Goal: Task Accomplishment & Management: Manage account settings

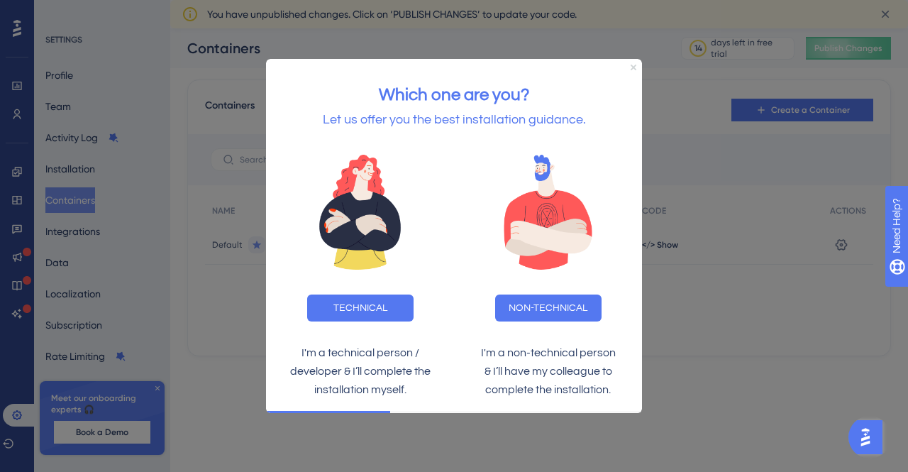
click at [635, 66] on icon "Close Preview" at bounding box center [633, 68] width 6 height 6
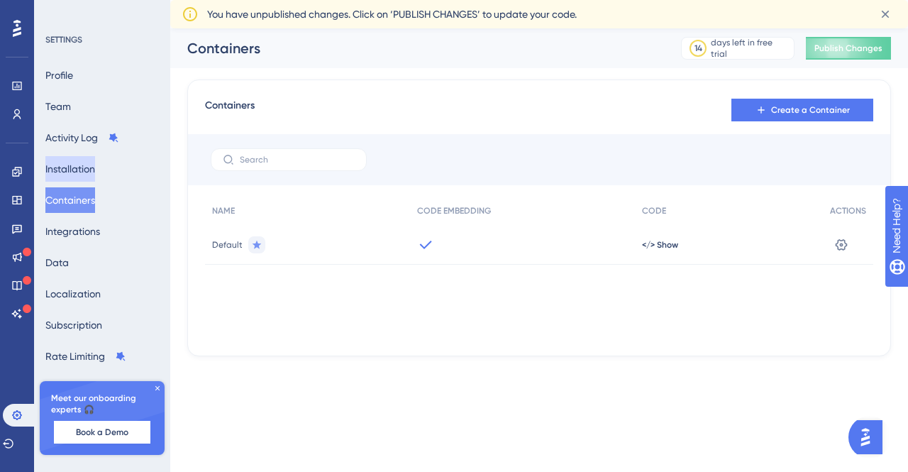
click at [95, 175] on button "Installation" at bounding box center [70, 169] width 50 height 26
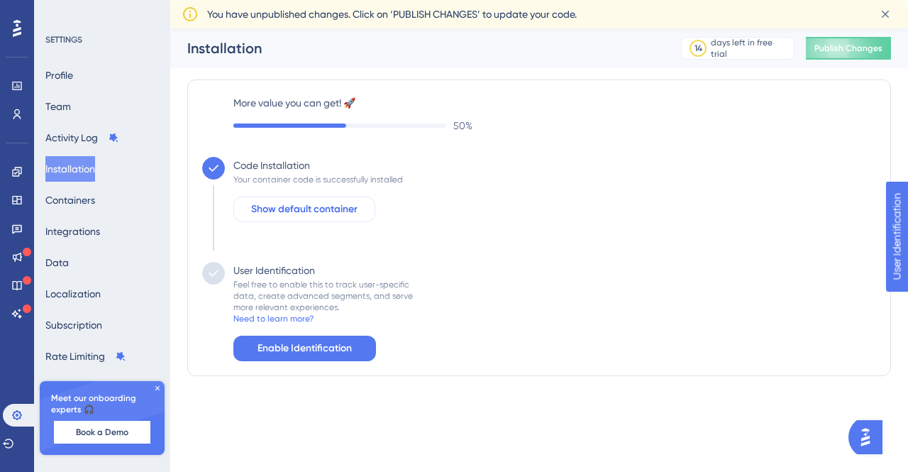
click at [323, 208] on span "Show default container" at bounding box center [304, 209] width 106 height 17
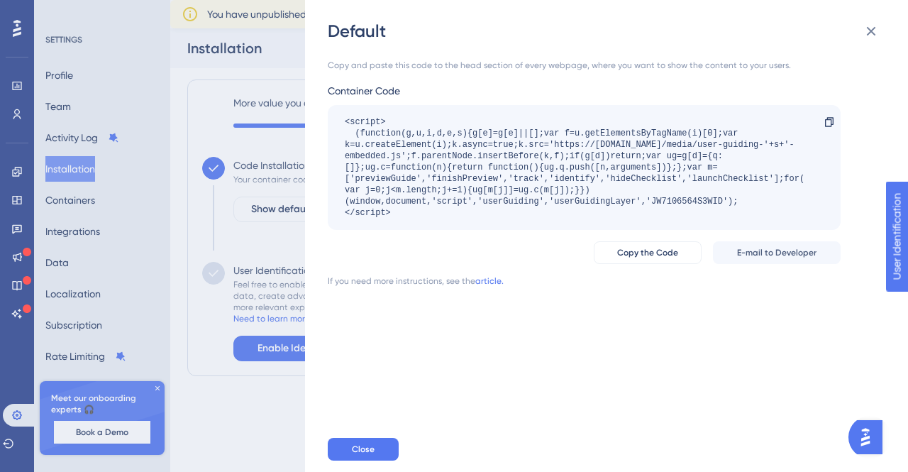
click at [261, 247] on div "Default Copy and paste this code to the head section of every webpage, where yo…" at bounding box center [454, 236] width 908 height 472
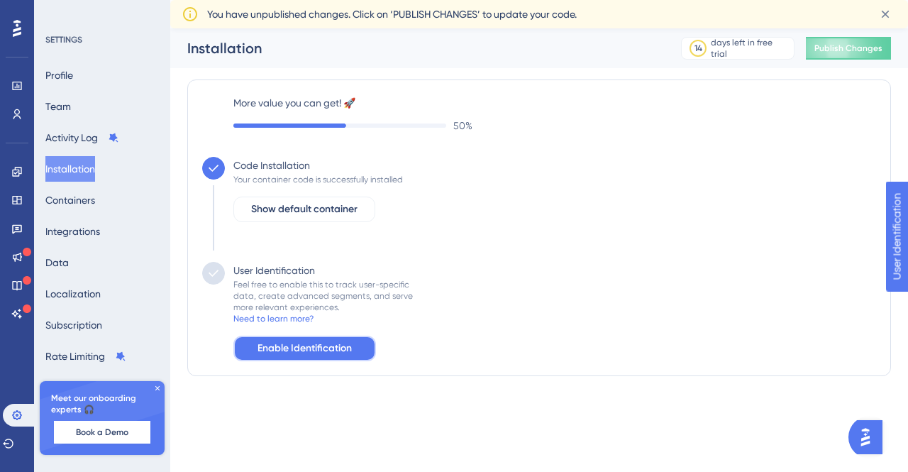
click at [302, 340] on span "Enable Identification" at bounding box center [304, 348] width 94 height 17
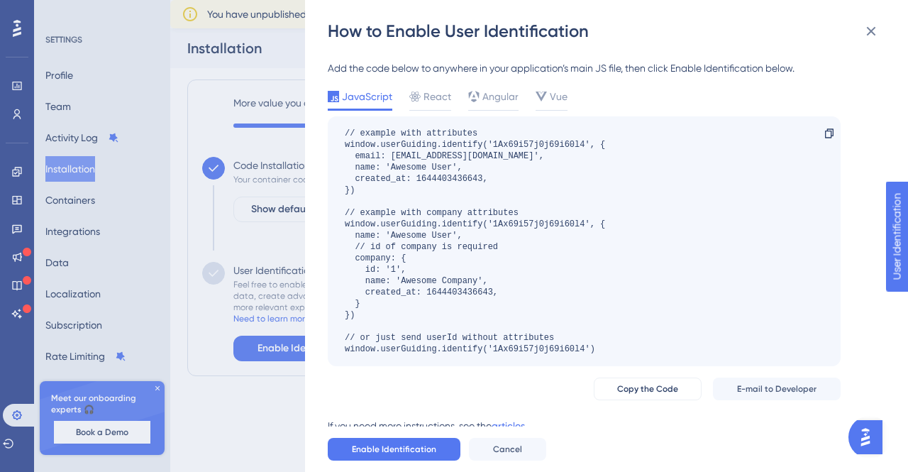
scroll to position [18, 0]
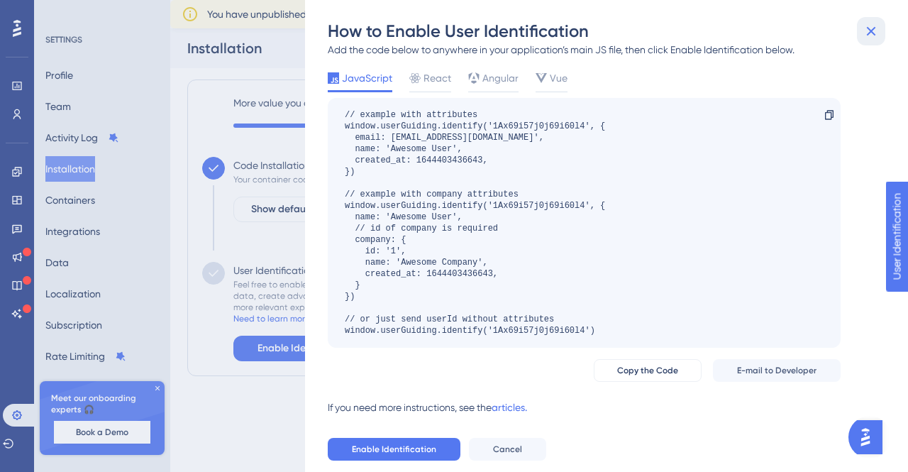
click at [873, 28] on icon at bounding box center [870, 31] width 9 height 9
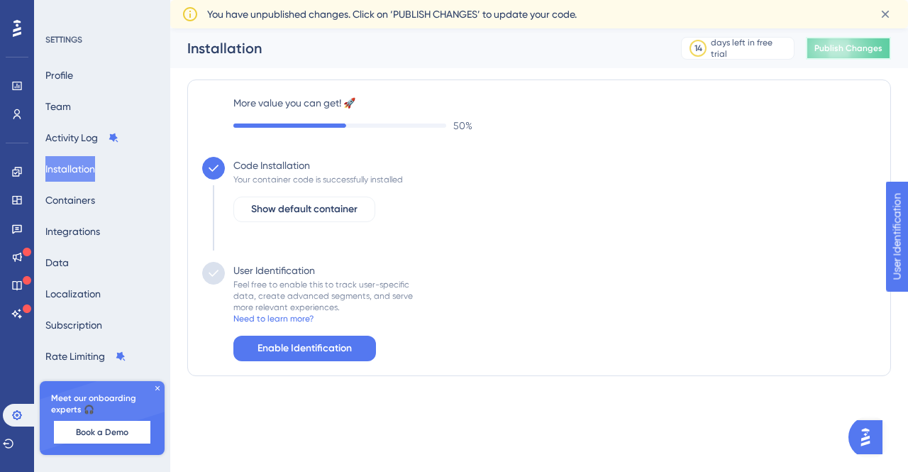
click at [831, 52] on button "Publish Changes" at bounding box center [847, 48] width 85 height 23
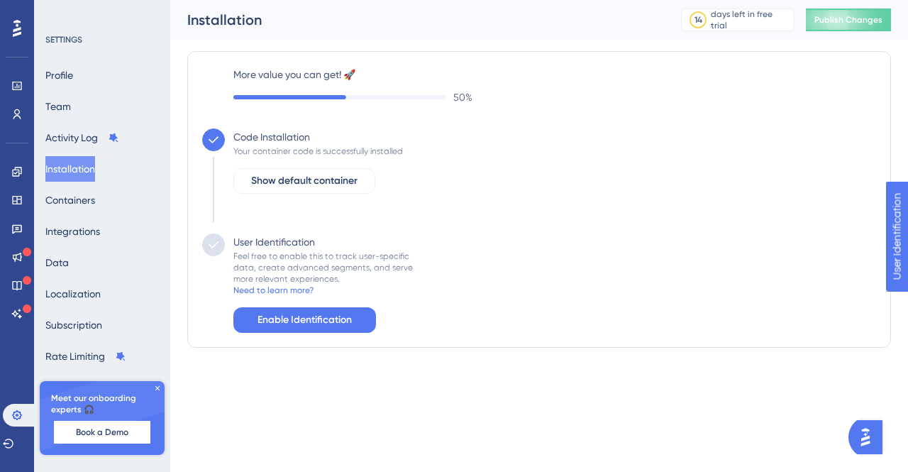
click at [160, 389] on icon at bounding box center [157, 388] width 9 height 9
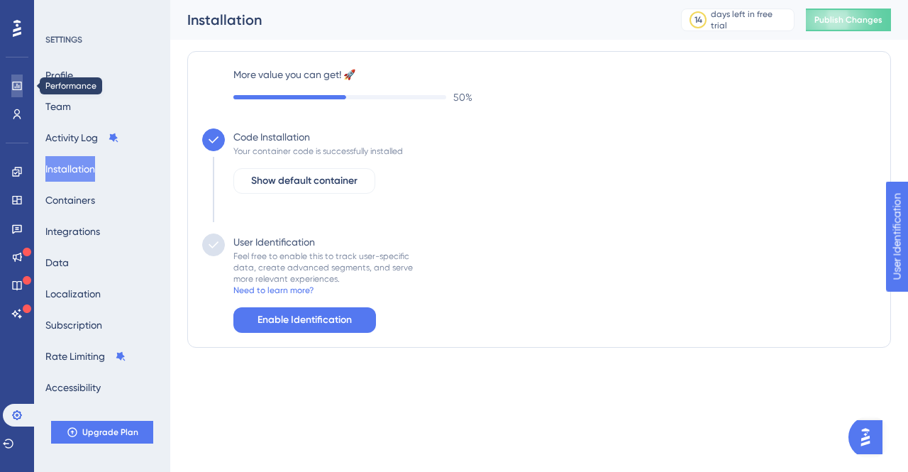
click at [20, 85] on icon at bounding box center [16, 85] width 11 height 11
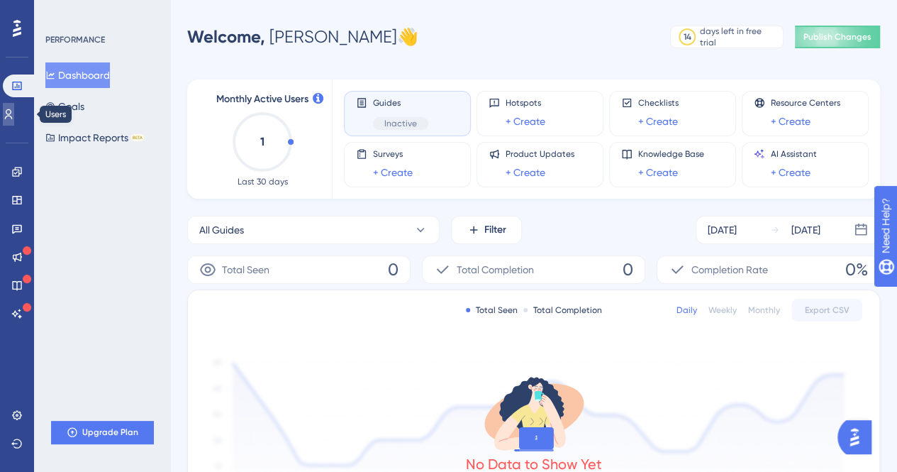
click at [12, 118] on icon at bounding box center [8, 113] width 11 height 11
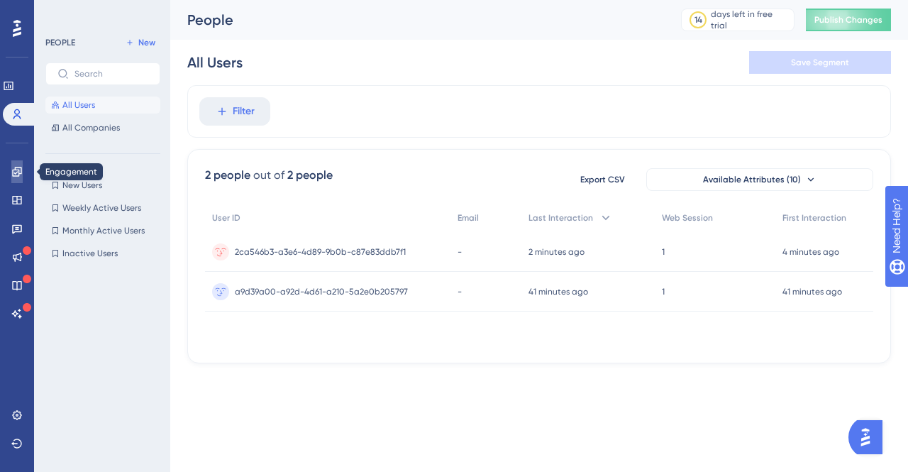
click at [14, 174] on icon at bounding box center [16, 171] width 11 height 11
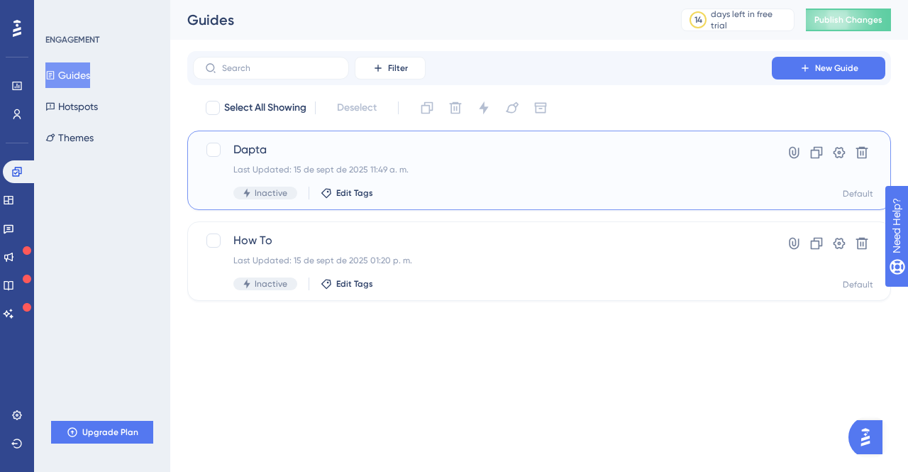
click at [259, 144] on span "Dapta" at bounding box center [482, 149] width 498 height 17
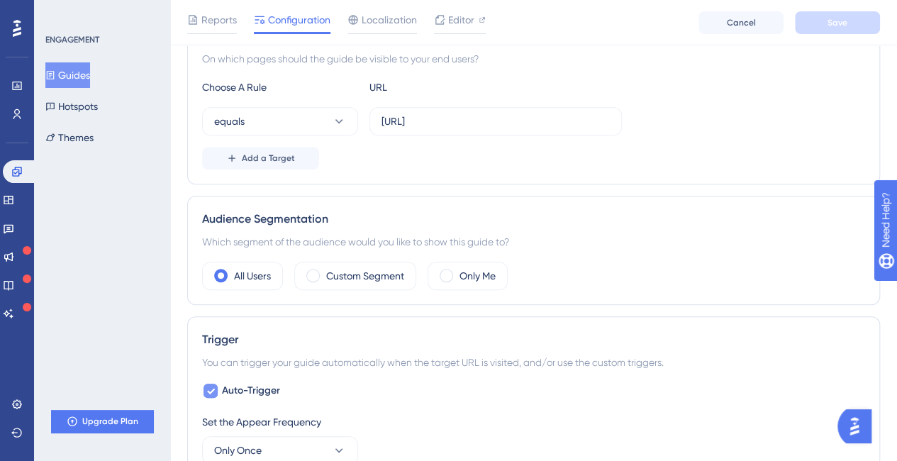
scroll to position [284, 0]
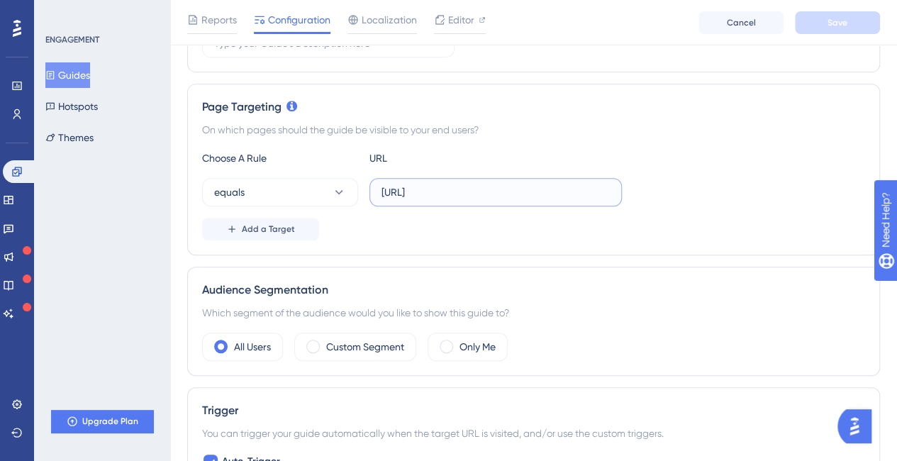
drag, startPoint x: 510, startPoint y: 191, endPoint x: 761, endPoint y: 188, distance: 250.3
click at [761, 188] on div "equals https://app.dapta.ai/home?product_score=3" at bounding box center [533, 192] width 663 height 28
click at [854, 25] on button "Save" at bounding box center [837, 22] width 85 height 23
click at [433, 184] on input "https://app.dapta.ai/home" at bounding box center [495, 192] width 228 height 16
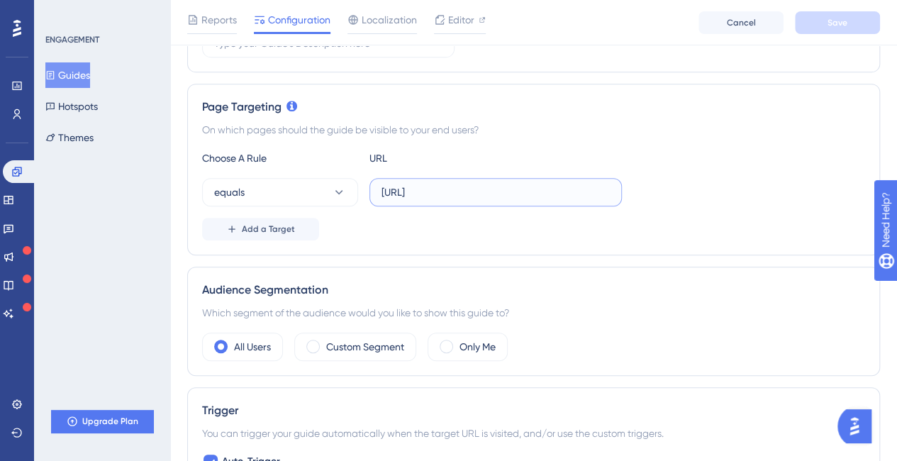
click at [433, 184] on input "https://app.dapta.ai/home" at bounding box center [495, 192] width 228 height 16
paste input "ev.d"
type input "[URL]"
click at [810, 26] on button "Save" at bounding box center [837, 22] width 85 height 23
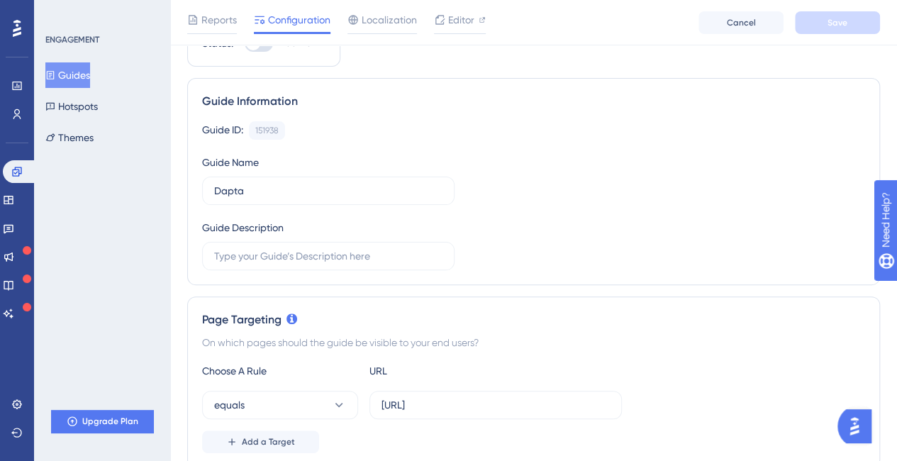
scroll to position [0, 0]
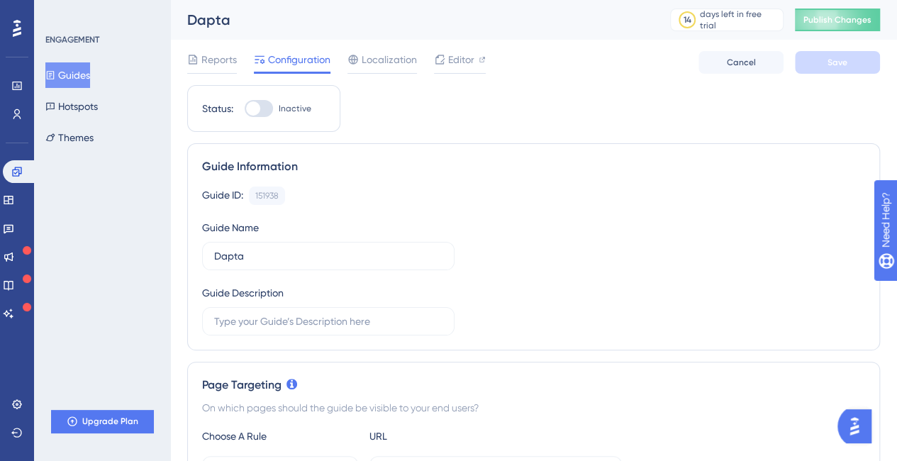
click at [257, 101] on div at bounding box center [259, 108] width 28 height 17
click at [245, 108] on input "Inactive" at bounding box center [244, 108] width 1 height 1
checkbox input "true"
click at [857, 62] on button "Save" at bounding box center [837, 62] width 85 height 23
click at [26, 170] on link at bounding box center [20, 171] width 34 height 23
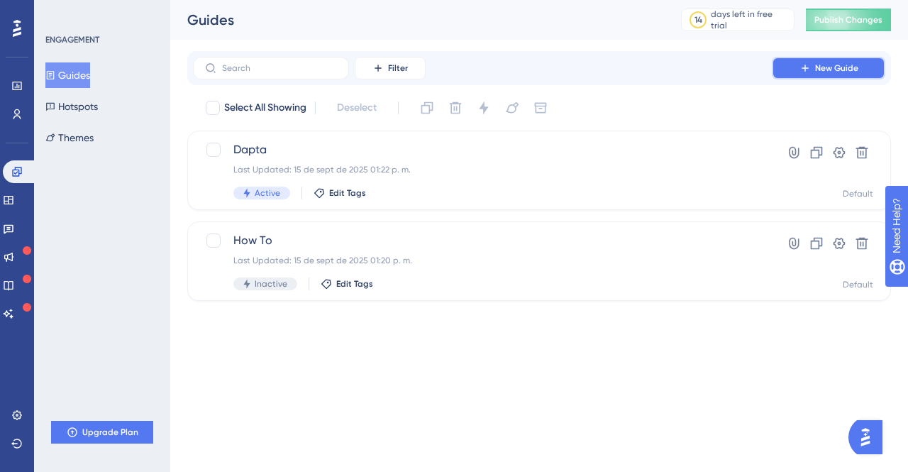
click at [805, 69] on icon at bounding box center [804, 67] width 11 height 11
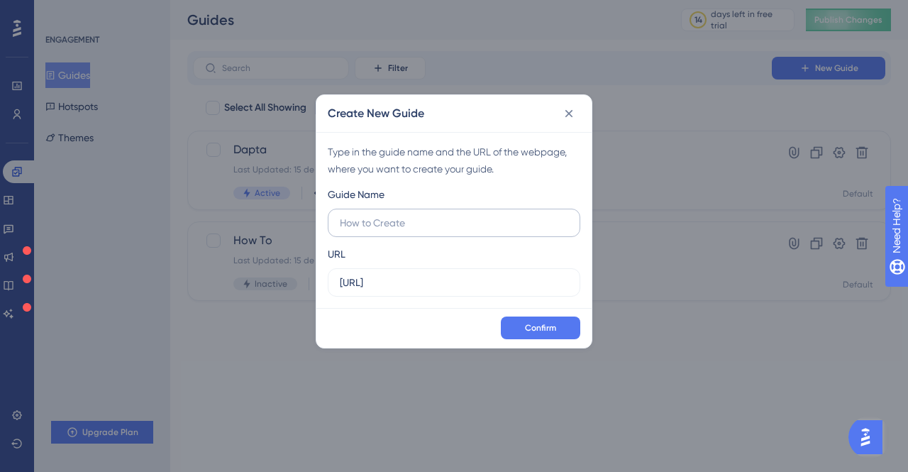
click at [448, 216] on input "text" at bounding box center [454, 223] width 228 height 16
click at [374, 268] on label "https://app.dapta.ai" at bounding box center [454, 282] width 252 height 28
click at [374, 274] on input "https://app.dapta.ai" at bounding box center [454, 282] width 228 height 16
click at [374, 268] on label "https://app.dapta.ai" at bounding box center [454, 282] width 252 height 28
click at [374, 274] on input "https://app.dapta.ai" at bounding box center [454, 282] width 228 height 16
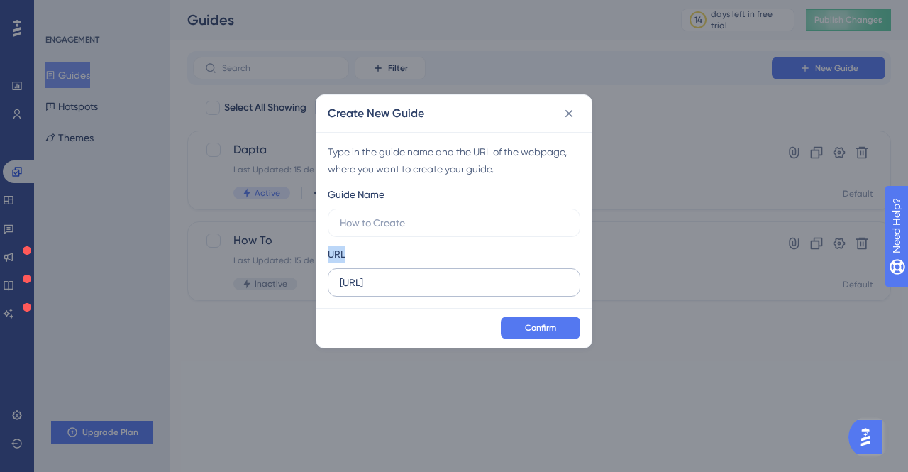
click at [374, 268] on label "https://app.dapta.ai" at bounding box center [454, 282] width 252 height 28
click at [374, 274] on input "https://app.dapta.ai" at bounding box center [454, 282] width 228 height 16
click at [363, 274] on input "https://app.dapta.ai" at bounding box center [454, 282] width 228 height 16
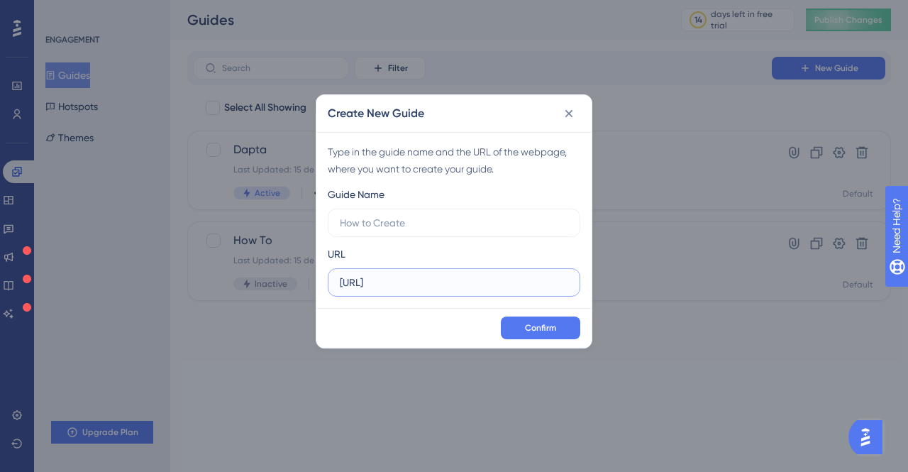
paste input "ev.dapta.ai/home"
type input "[URL]"
click at [408, 218] on input "text" at bounding box center [454, 223] width 228 height 16
type input "Prueba Dapta"
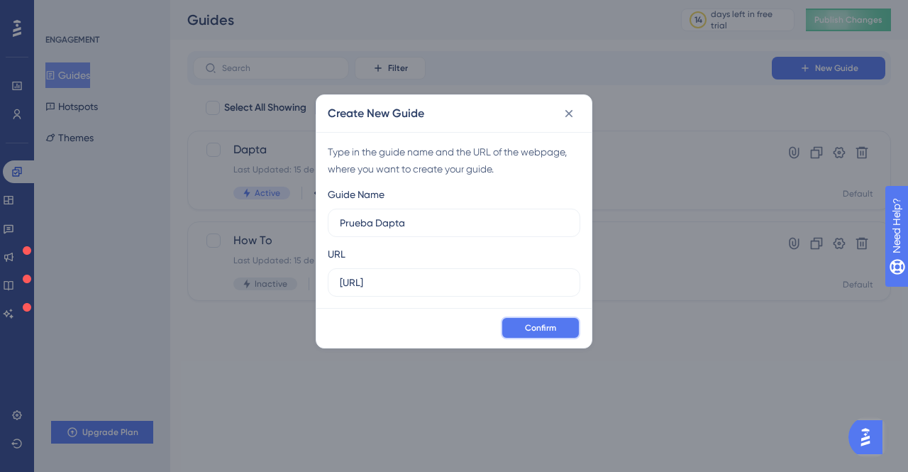
click at [549, 325] on span "Confirm" at bounding box center [540, 327] width 31 height 11
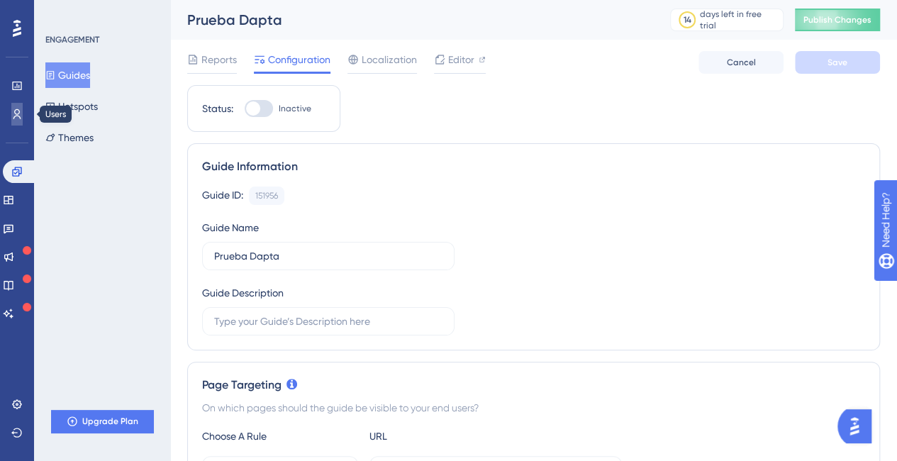
click at [18, 114] on icon at bounding box center [16, 113] width 11 height 11
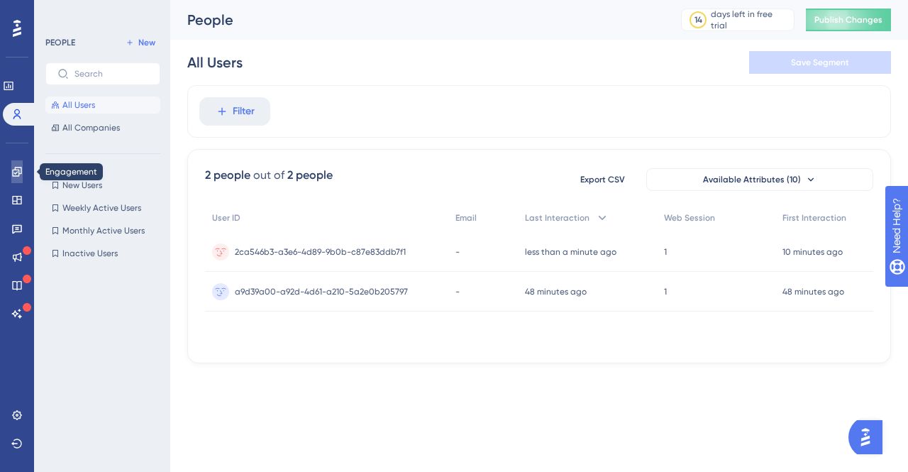
click at [18, 173] on icon at bounding box center [16, 171] width 11 height 11
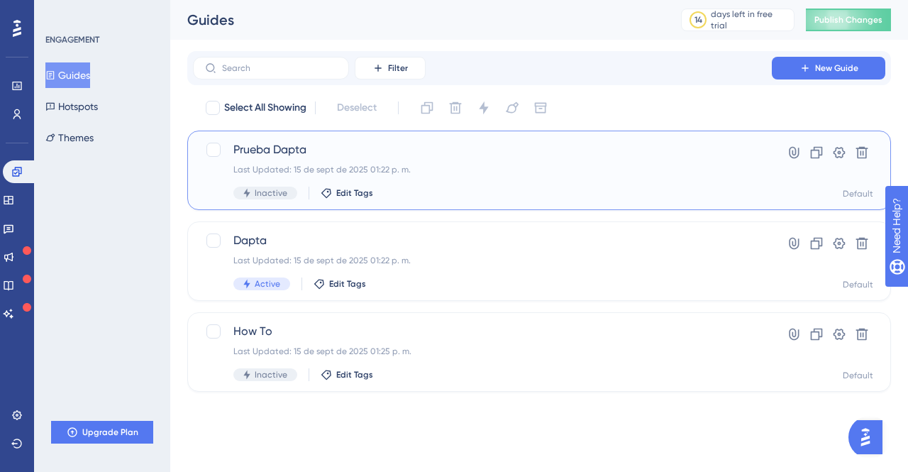
click at [273, 152] on span "Prueba Dapta" at bounding box center [482, 149] width 498 height 17
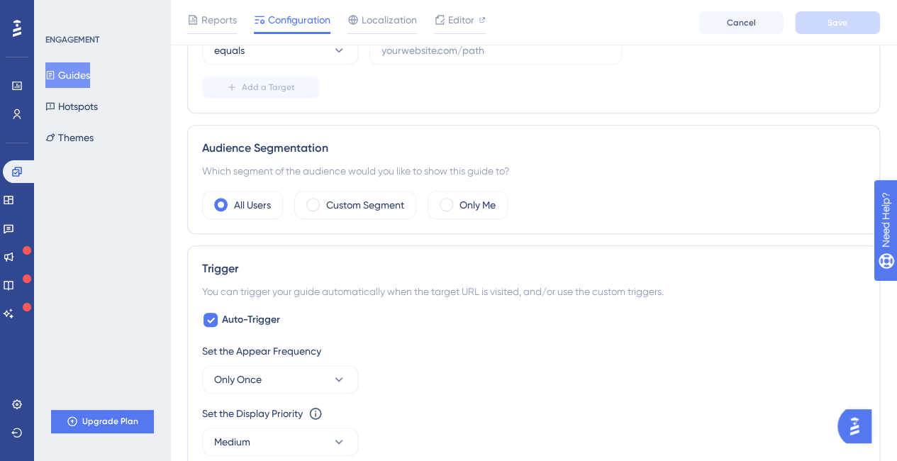
scroll to position [284, 0]
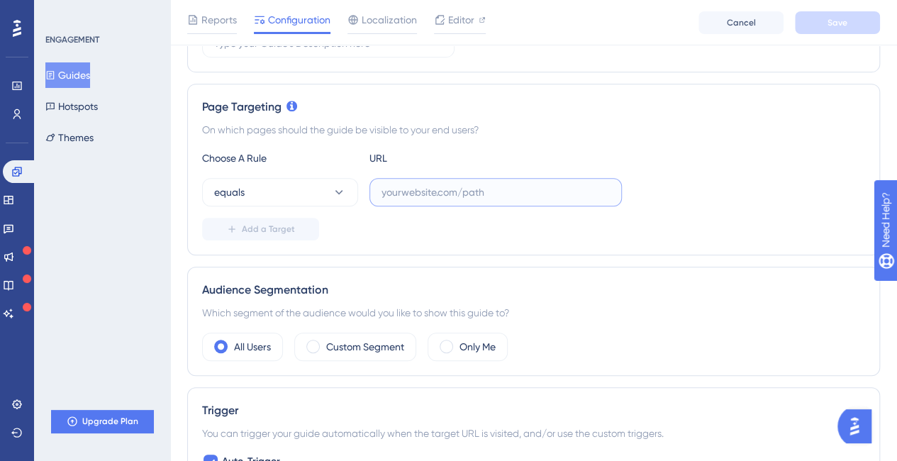
click at [444, 189] on input "text" at bounding box center [495, 192] width 228 height 16
paste input "[URL]"
type input "[URL]"
click at [827, 25] on span "Save" at bounding box center [837, 22] width 20 height 11
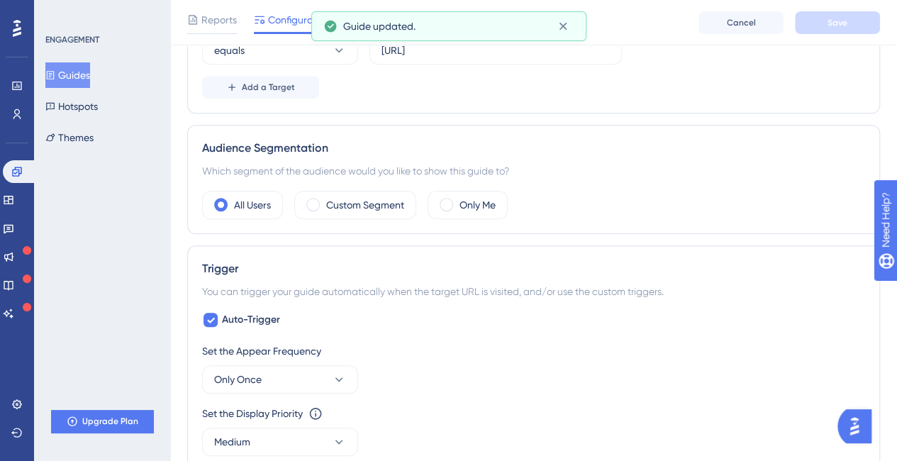
scroll to position [0, 0]
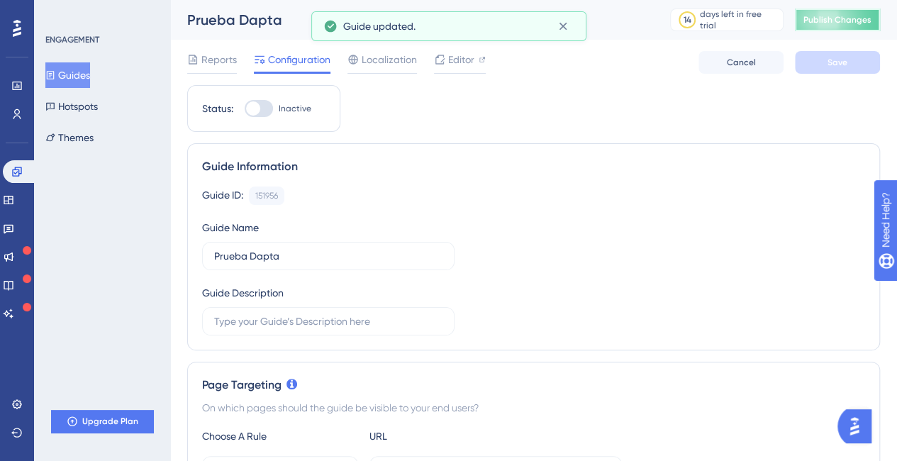
click at [839, 19] on button "Publish Changes" at bounding box center [837, 20] width 85 height 23
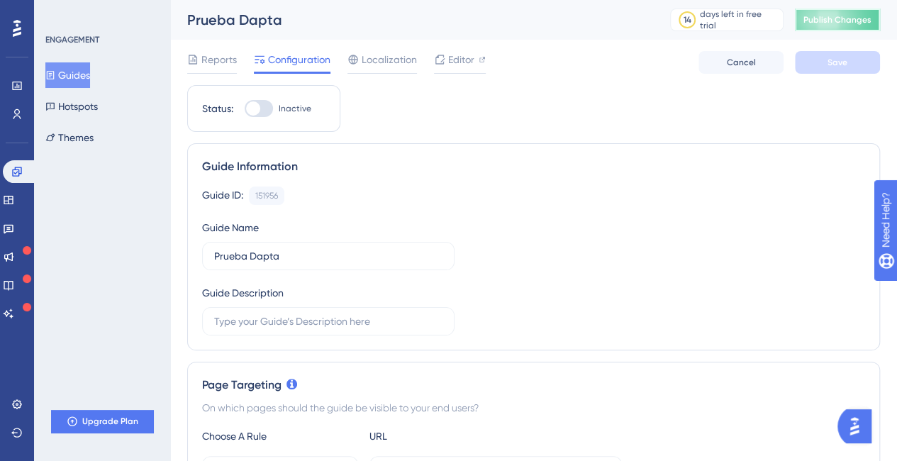
click at [838, 17] on span "Publish Changes" at bounding box center [837, 19] width 68 height 11
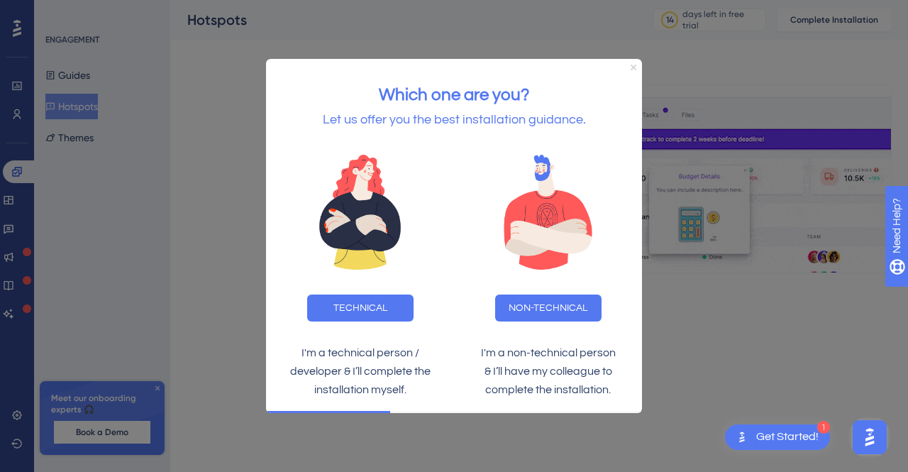
click at [633, 68] on icon "Close Preview" at bounding box center [633, 68] width 6 height 6
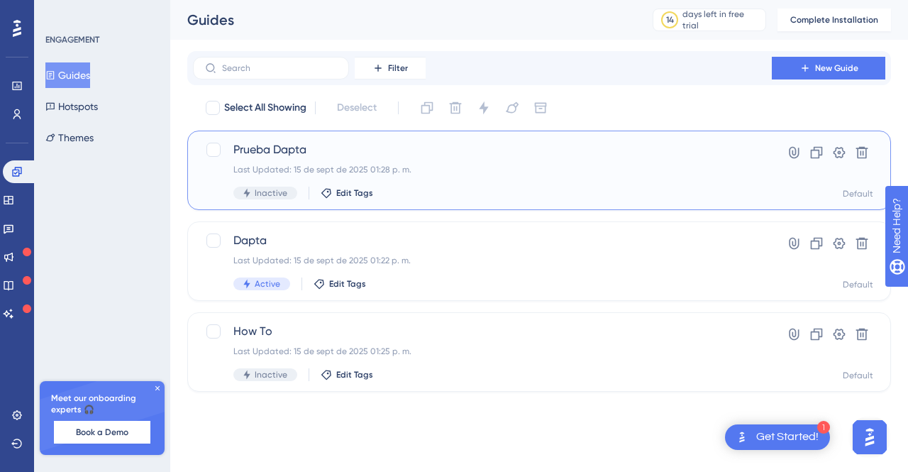
click at [512, 169] on div "Last Updated: 15 de sept de 2025 01:28 p. m." at bounding box center [482, 169] width 498 height 11
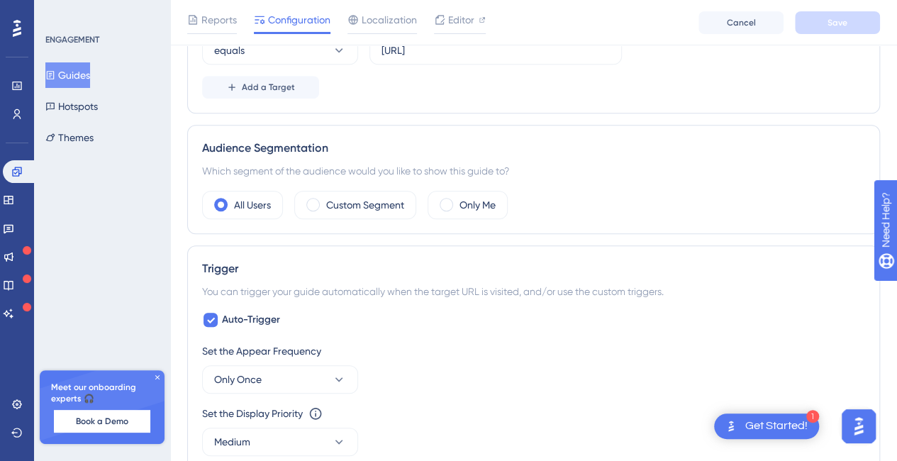
scroll to position [567, 0]
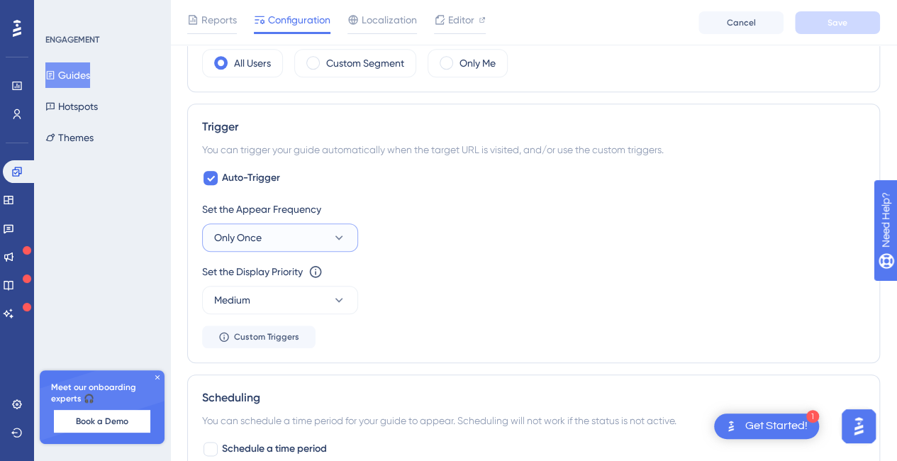
click at [345, 233] on icon at bounding box center [339, 237] width 14 height 14
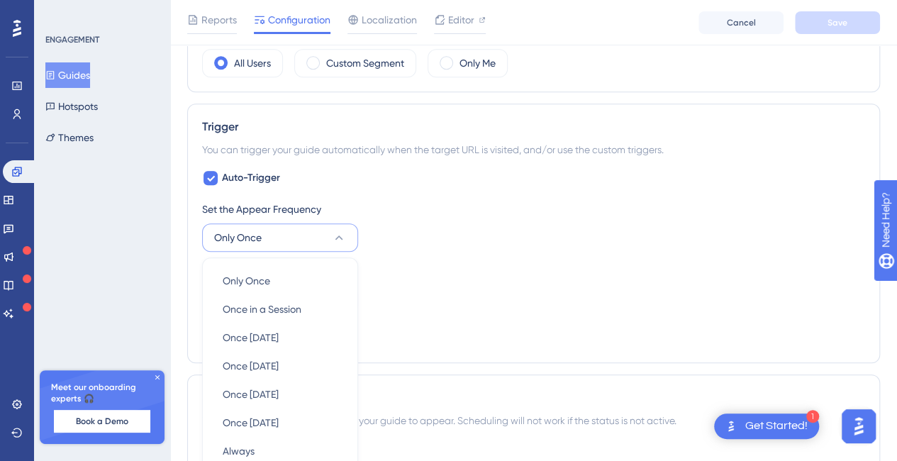
scroll to position [699, 0]
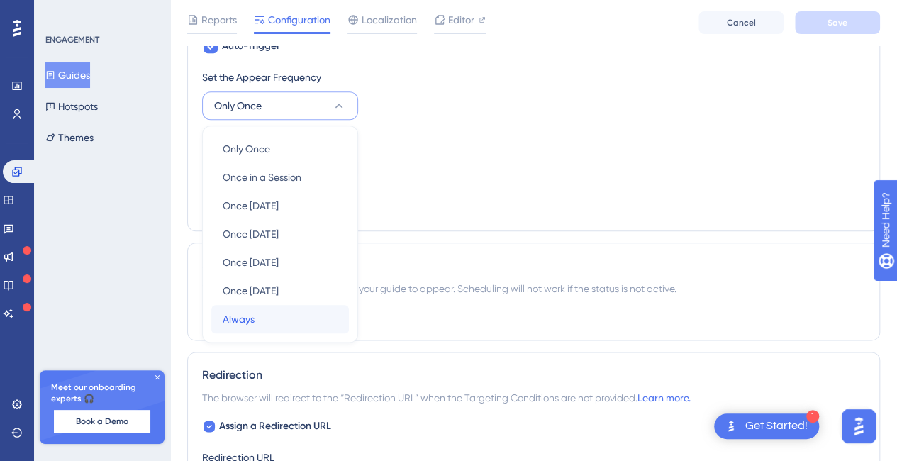
click at [300, 306] on div "Always Always" at bounding box center [280, 319] width 115 height 28
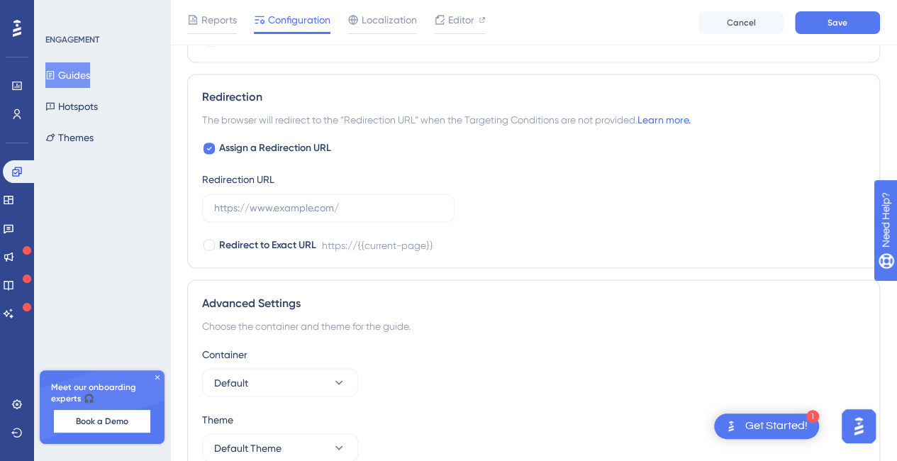
scroll to position [1192, 0]
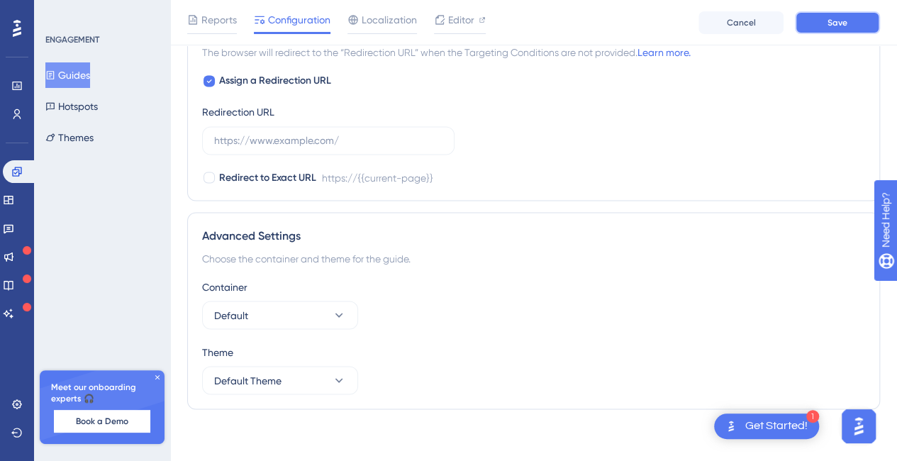
click at [831, 22] on span "Save" at bounding box center [837, 22] width 20 height 11
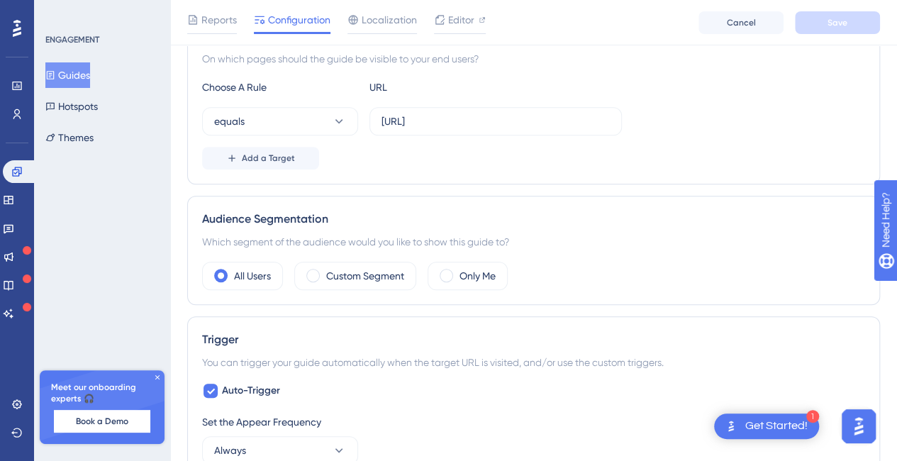
scroll to position [213, 0]
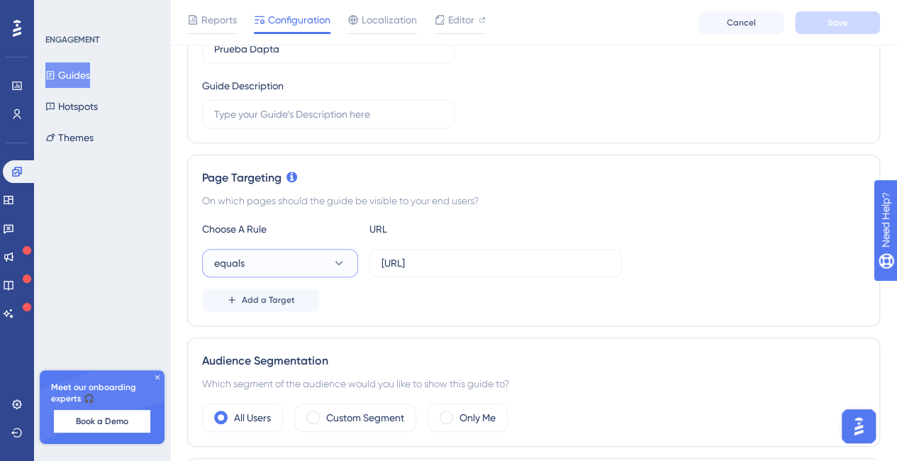
click at [328, 258] on button "equals" at bounding box center [280, 263] width 156 height 28
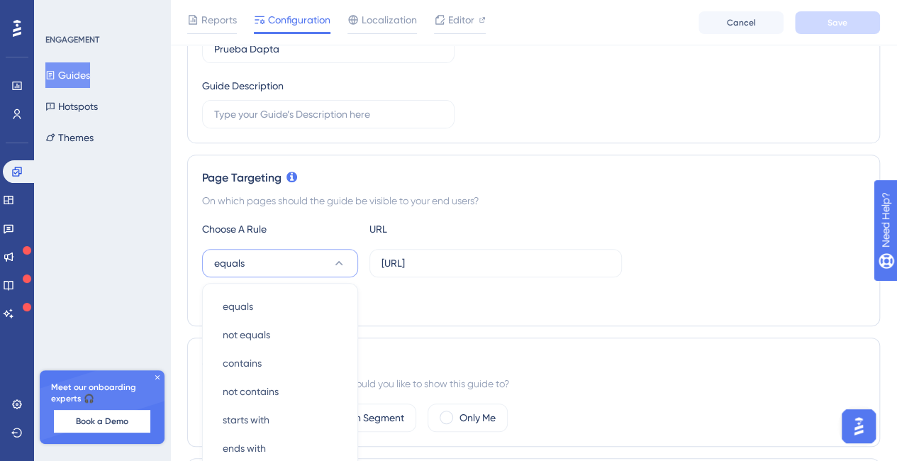
scroll to position [372, 0]
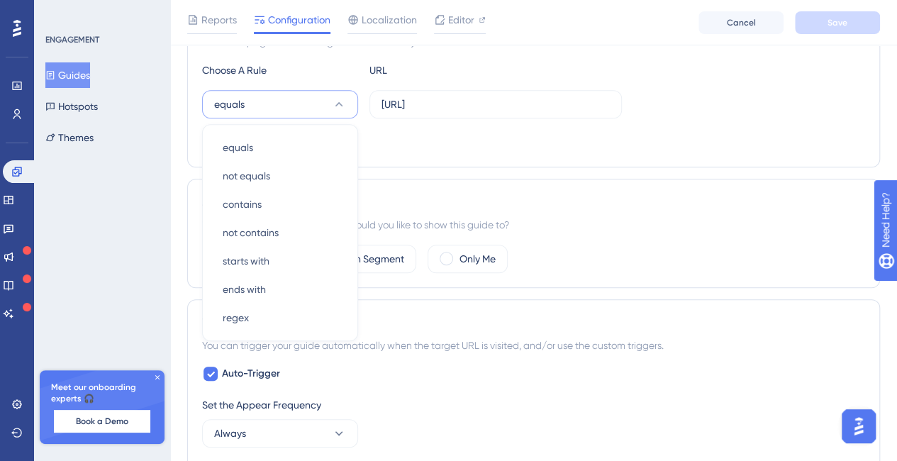
click at [426, 152] on div "Page Targeting On which pages should the guide be visible to your end users? Ch…" at bounding box center [533, 82] width 693 height 172
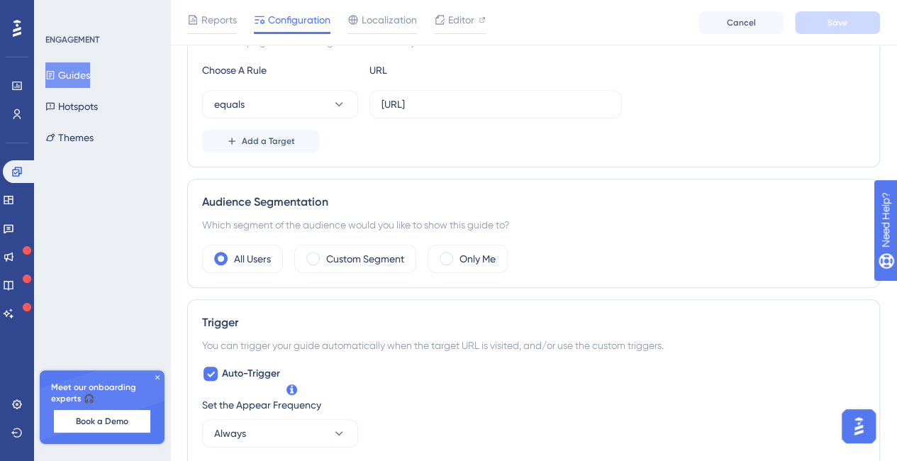
scroll to position [230, 0]
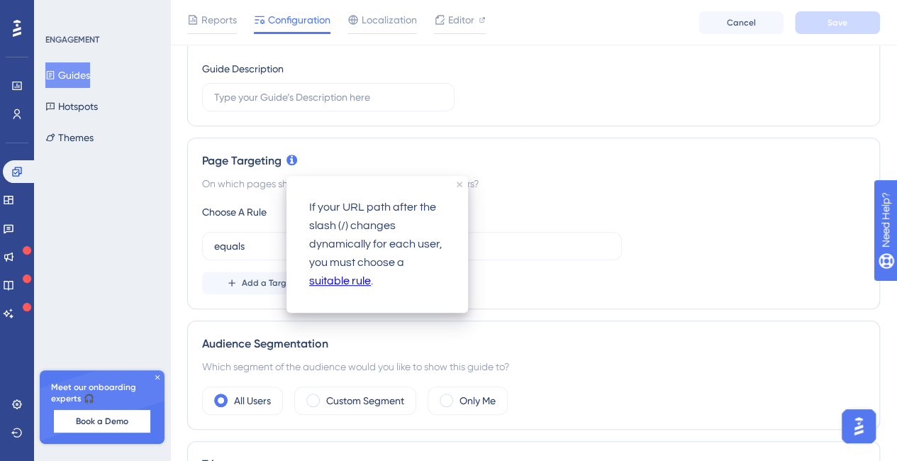
click at [567, 195] on div "Page Targeting On which pages should the guide be visible to your end users? Ch…" at bounding box center [533, 224] width 693 height 172
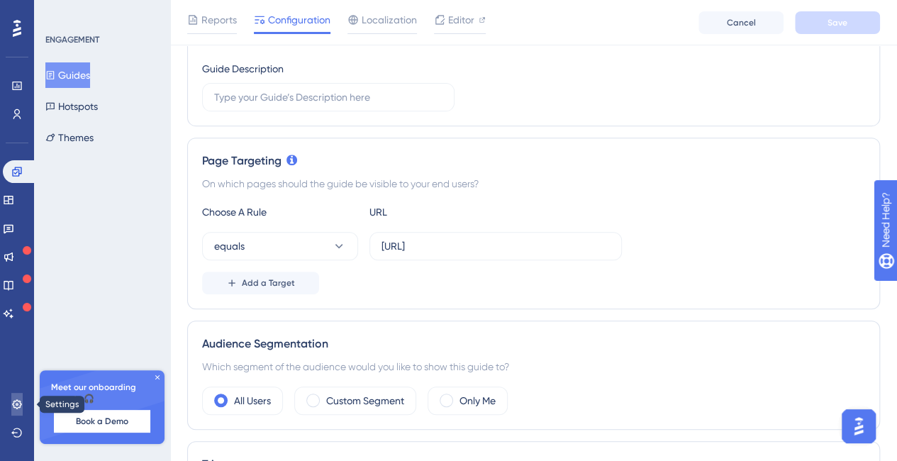
click at [20, 404] on icon at bounding box center [16, 403] width 11 height 11
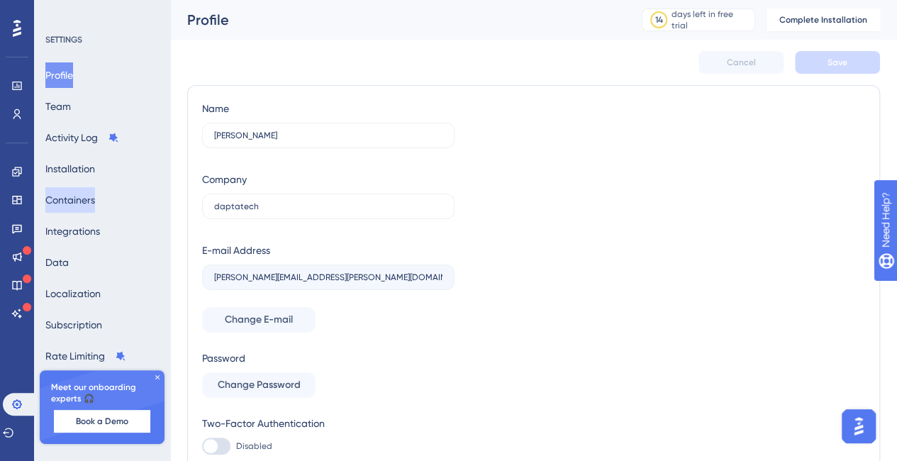
click at [71, 191] on button "Containers" at bounding box center [70, 200] width 50 height 26
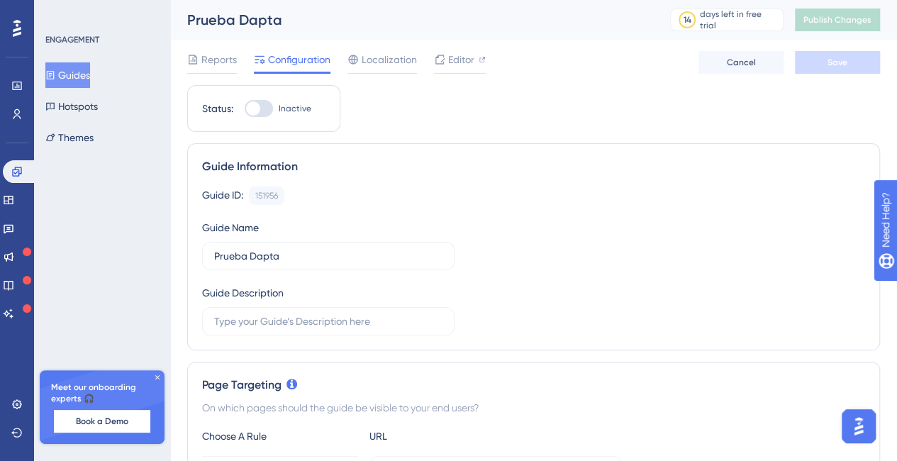
click at [864, 418] on img "Open AI Assistant Launcher" at bounding box center [859, 426] width 26 height 26
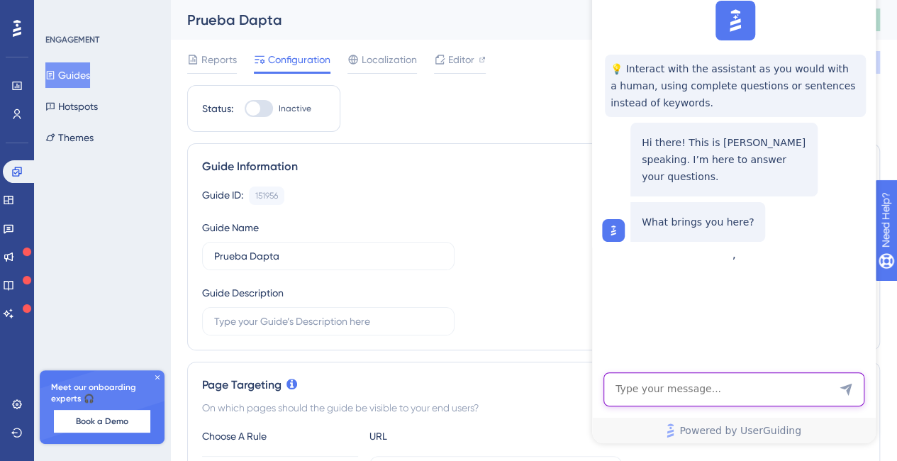
click at [717, 385] on textarea "AI Assistant Text Input" at bounding box center [733, 389] width 261 height 34
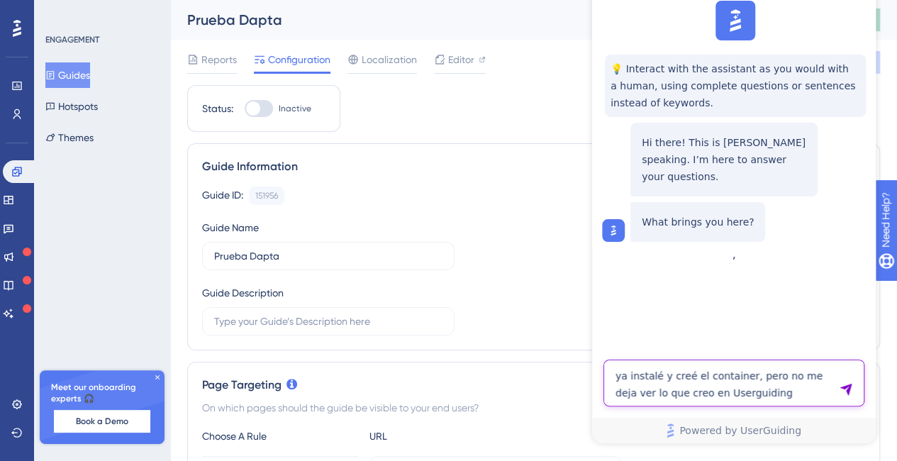
drag, startPoint x: 755, startPoint y: 398, endPoint x: 598, endPoint y: 372, distance: 159.6
click at [598, 372] on div "ya instalé y creé el container, pero no me deja ver lo que creo en Userguiding …" at bounding box center [734, 401] width 284 height 84
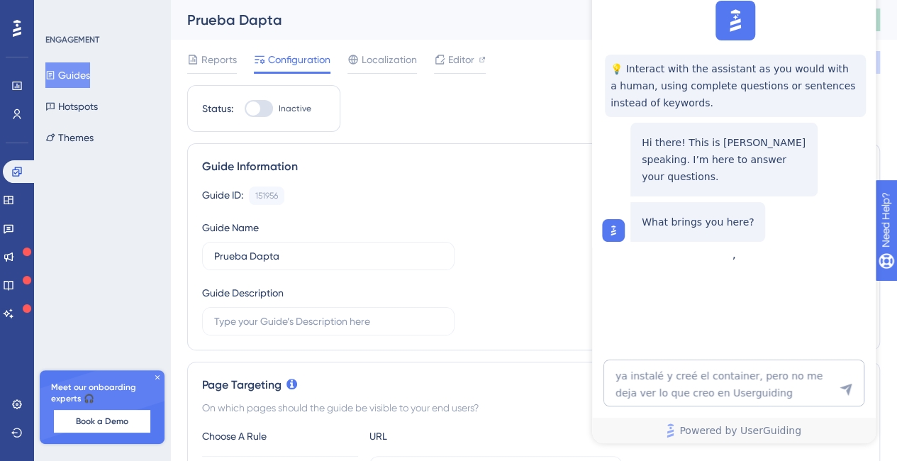
click at [724, 354] on div "Dylan 💡 Interact with the assistant as you would with a human, using complete q…" at bounding box center [734, 196] width 284 height 493
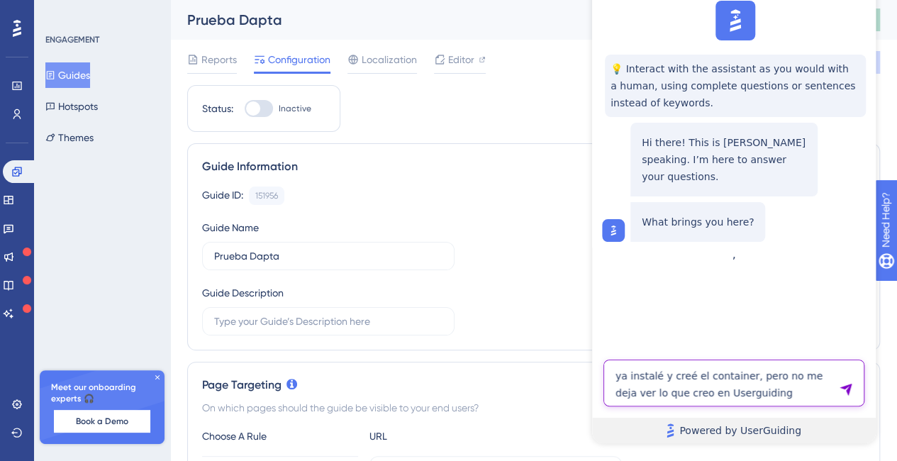
drag, startPoint x: 743, startPoint y: 381, endPoint x: 751, endPoint y: 437, distance: 56.6
click at [743, 381] on textarea "ya instalé y creé el container, pero no me deja ver lo que creo en Userguiding" at bounding box center [733, 382] width 261 height 47
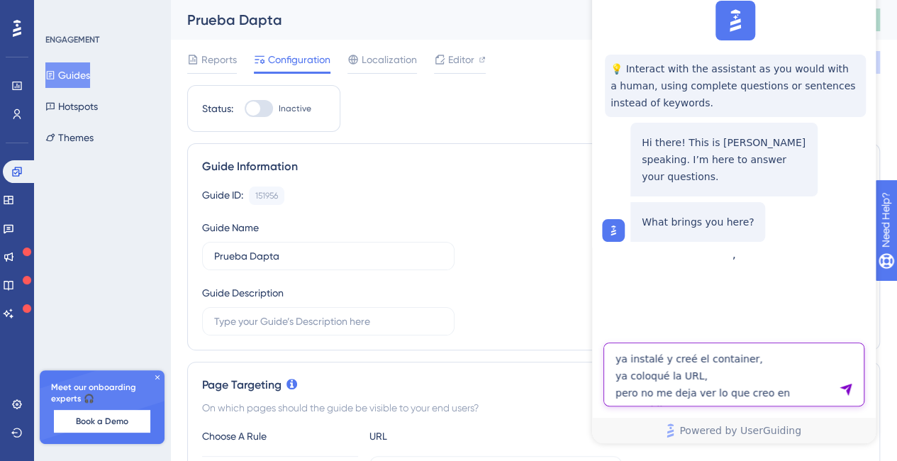
scroll to position [71, 0]
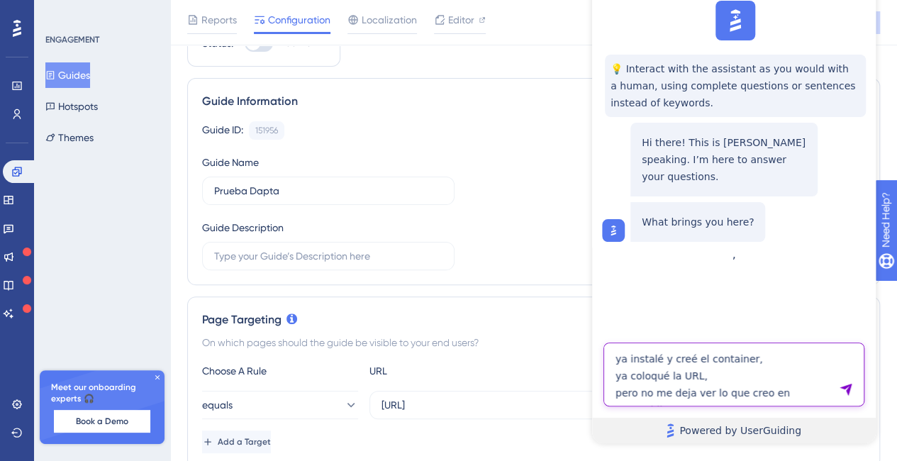
drag, startPoint x: 711, startPoint y: 392, endPoint x: 718, endPoint y: 427, distance: 35.5
click at [711, 392] on textarea "ya instalé y creé el container, ya coloqué la URL, pero no me deja ver lo que c…" at bounding box center [733, 374] width 261 height 64
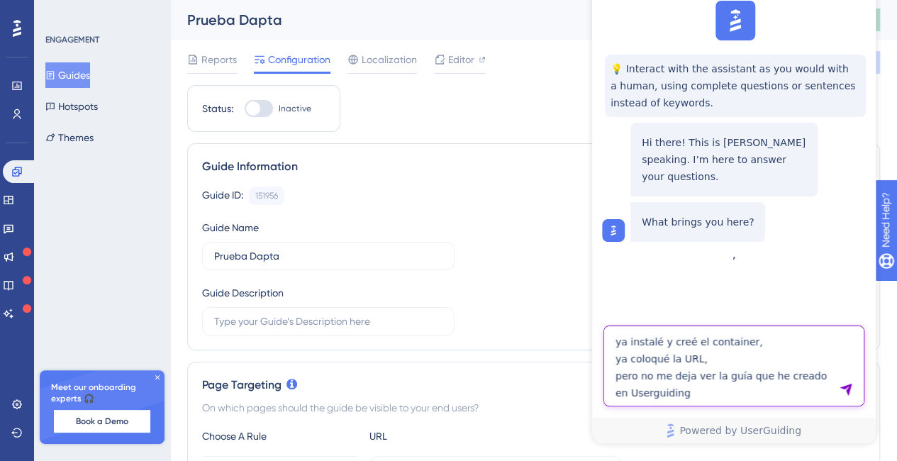
drag, startPoint x: 674, startPoint y: 401, endPoint x: 614, endPoint y: 340, distance: 85.2
click at [614, 340] on textarea "ya instalé y creé el container, ya coloqué la URL, pero no me deja ver la guía …" at bounding box center [733, 365] width 261 height 81
paste textarea "I've already installed and created the container, I've already entered the URL,…"
type textarea "I've already installed and created the container, I've already entered the URL,…"
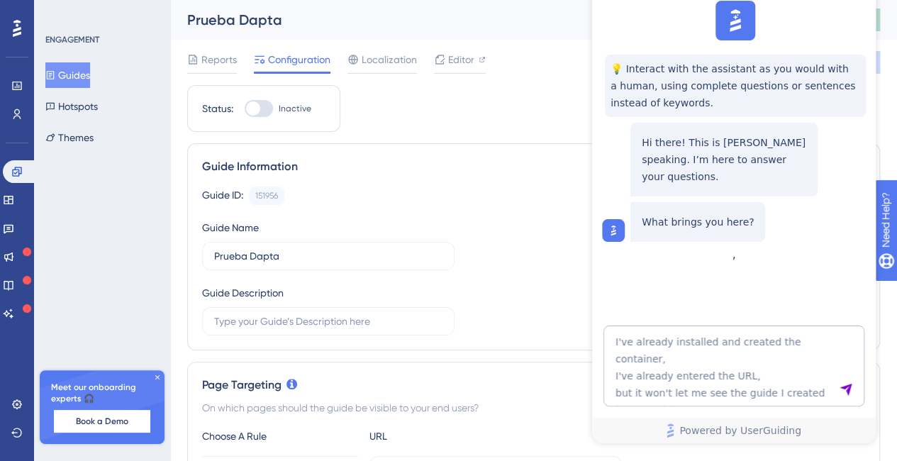
click at [849, 390] on icon "Send Message" at bounding box center [845, 390] width 12 height 12
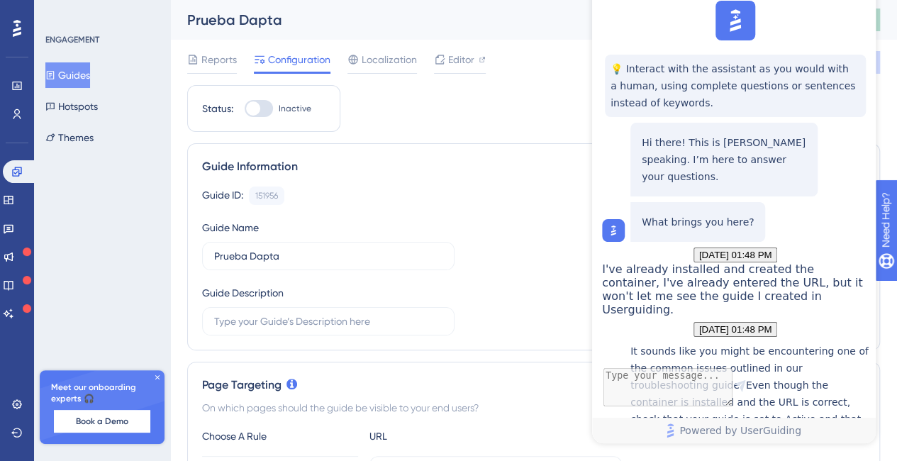
scroll to position [325, 0]
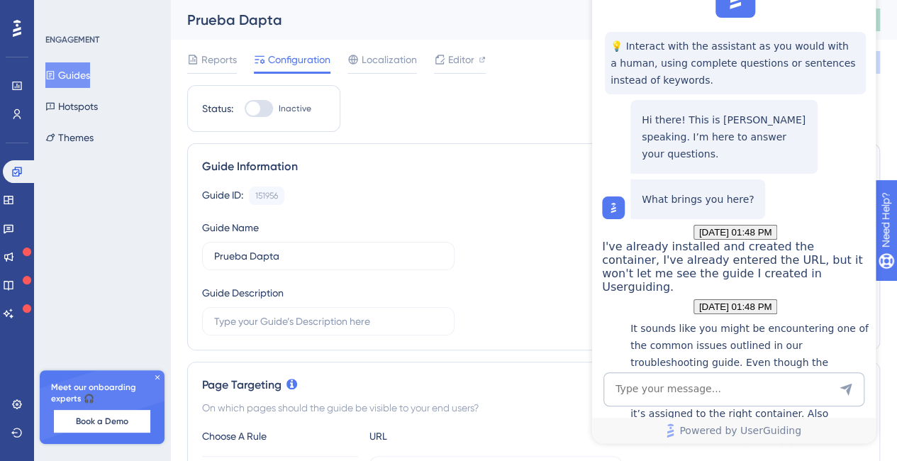
click at [259, 108] on div at bounding box center [253, 108] width 14 height 14
click at [245, 108] on input "Inactive" at bounding box center [244, 108] width 1 height 1
checkbox input "true"
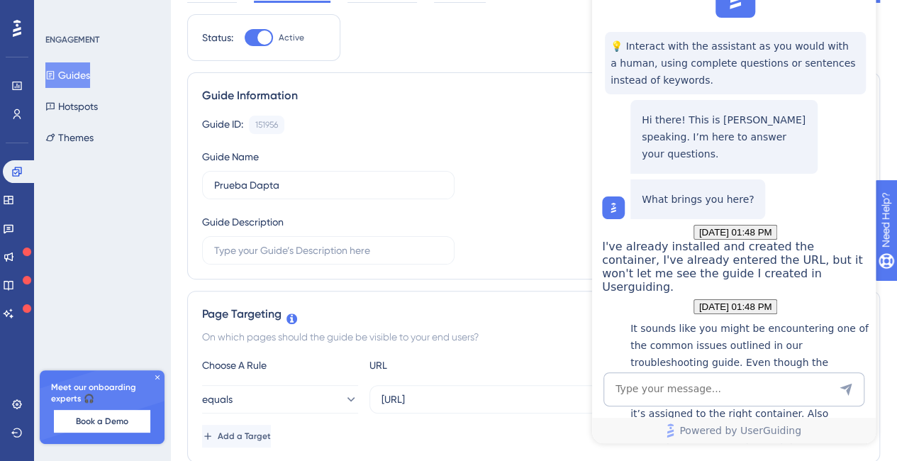
scroll to position [0, 0]
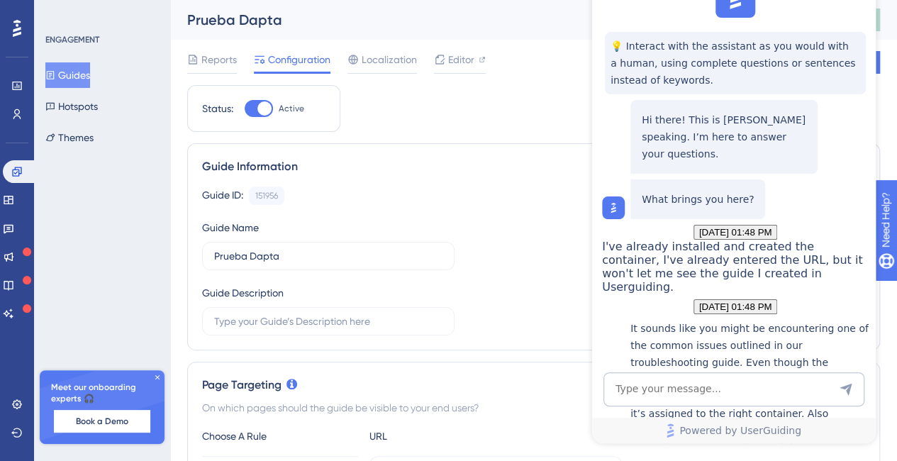
click at [554, 179] on div "Guide Information Guide ID: 151956 Copy Guide Name Prueba Dapta Guide Descripti…" at bounding box center [533, 246] width 693 height 207
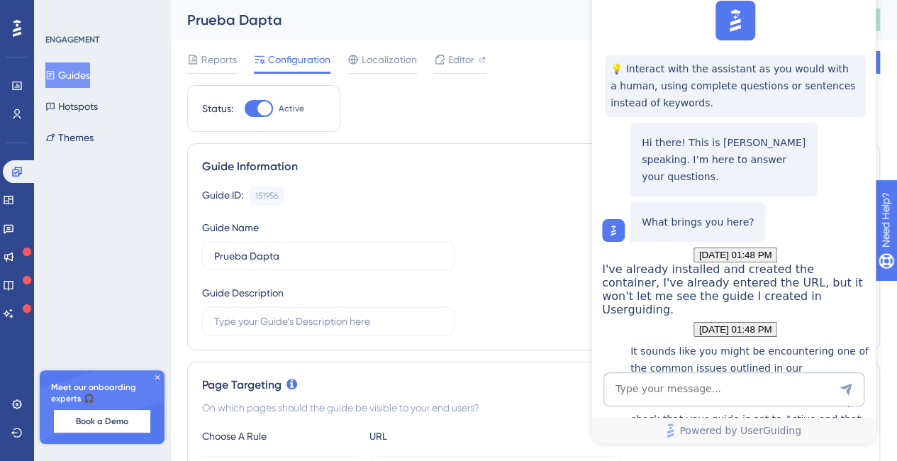
click at [734, 22] on img at bounding box center [735, 20] width 31 height 31
click at [799, 428] on link "Powered by UserGuiding" at bounding box center [734, 431] width 284 height 26
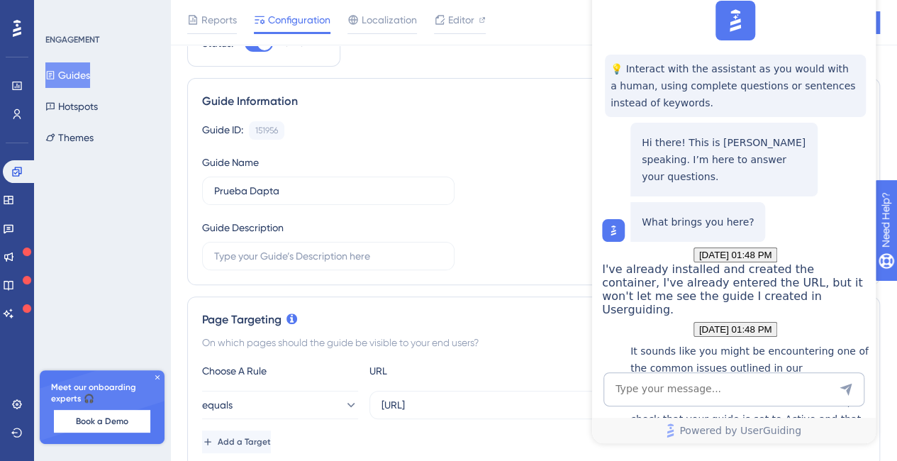
scroll to position [0, 0]
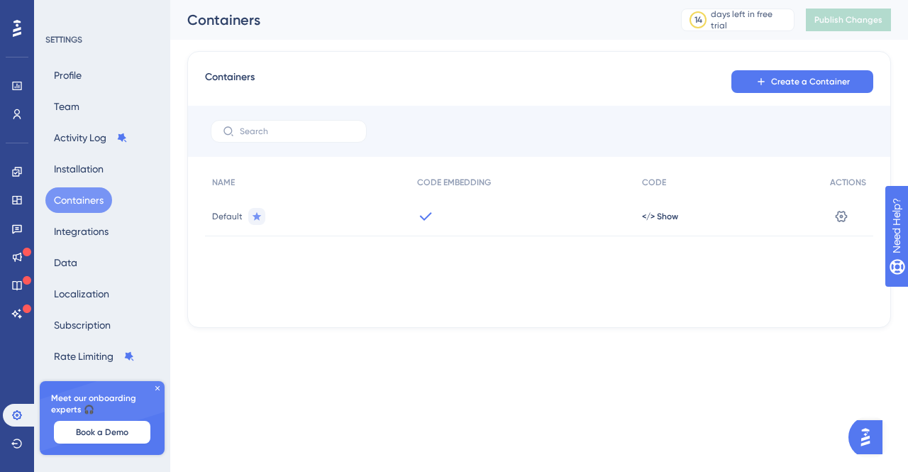
click at [22, 158] on div "Engagement Widgets Feedback Product Updates Knowledge Base AI Assistant" at bounding box center [17, 224] width 28 height 199
click at [19, 173] on icon at bounding box center [16, 171] width 9 height 9
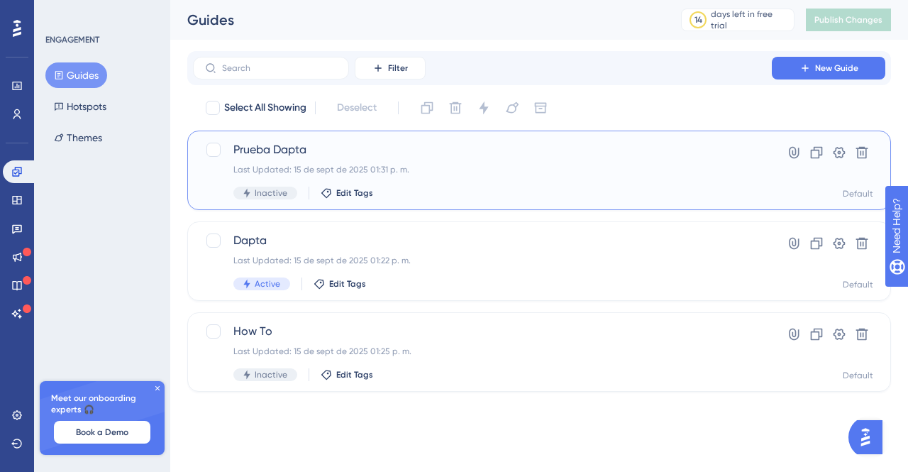
click at [275, 146] on span "Prueba Dapta" at bounding box center [482, 149] width 498 height 17
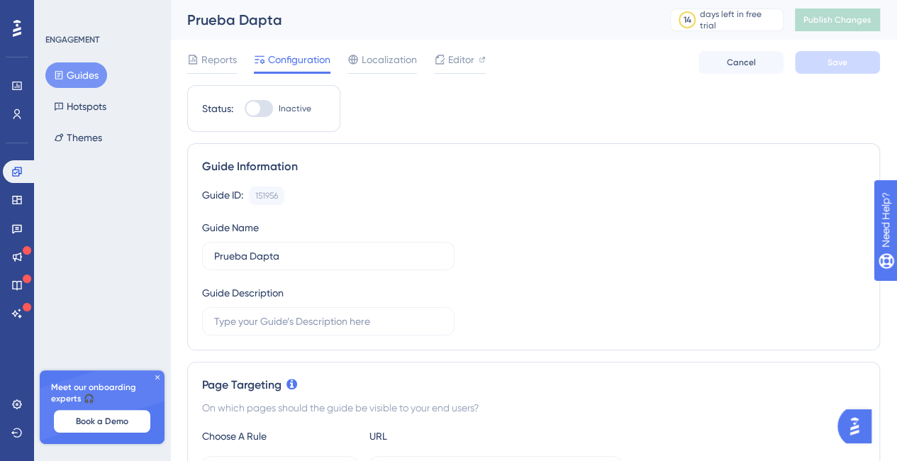
click at [269, 107] on div at bounding box center [259, 108] width 28 height 17
click at [245, 108] on input "Inactive" at bounding box center [244, 108] width 1 height 1
checkbox input "true"
click at [846, 65] on span "Save" at bounding box center [837, 62] width 20 height 11
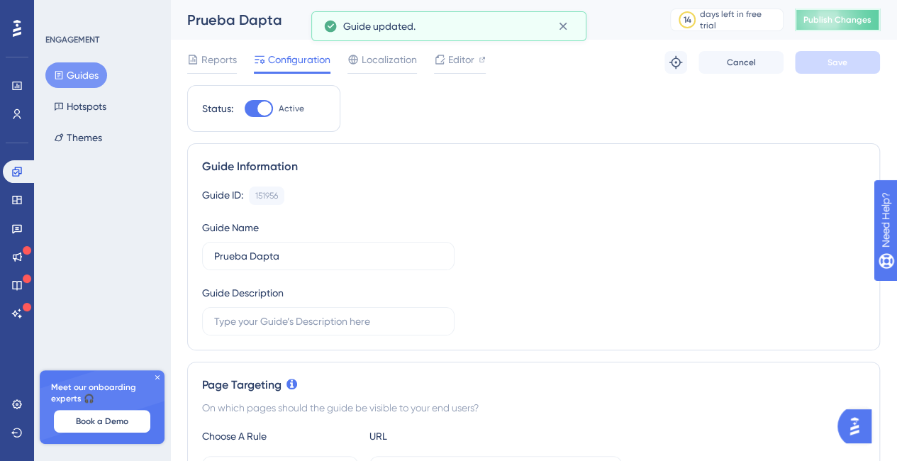
click at [841, 22] on span "Publish Changes" at bounding box center [837, 19] width 68 height 11
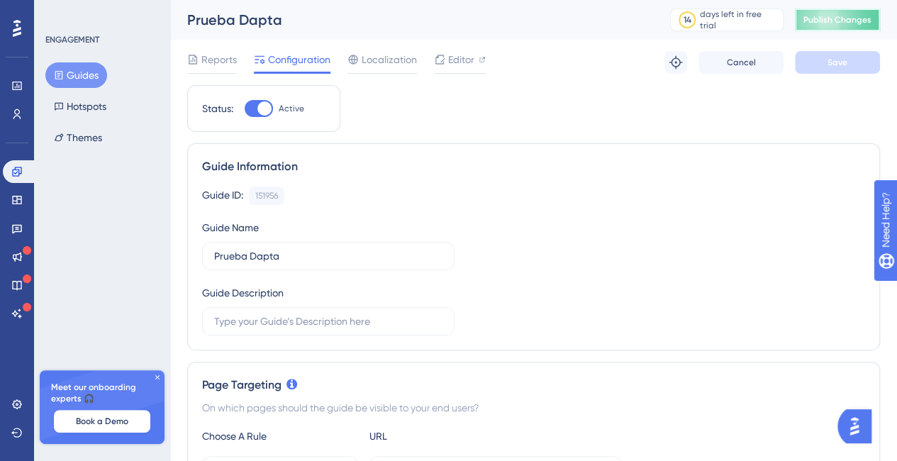
click at [864, 21] on span "Publish Changes" at bounding box center [837, 19] width 68 height 11
click at [832, 21] on span "Publish Changes" at bounding box center [837, 19] width 68 height 11
click at [839, 13] on button "Publish Changes" at bounding box center [837, 20] width 85 height 23
